Goal: Information Seeking & Learning: Learn about a topic

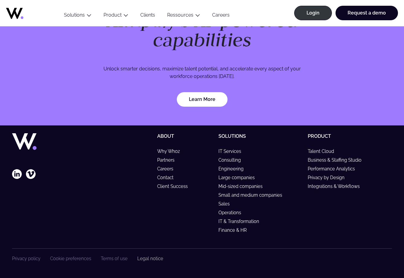
click at [145, 257] on link "Legal notice" at bounding box center [150, 258] width 26 height 5
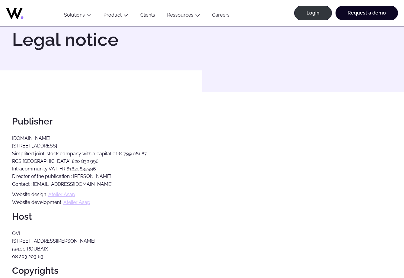
scroll to position [24, 0]
